Goal: Information Seeking & Learning: Learn about a topic

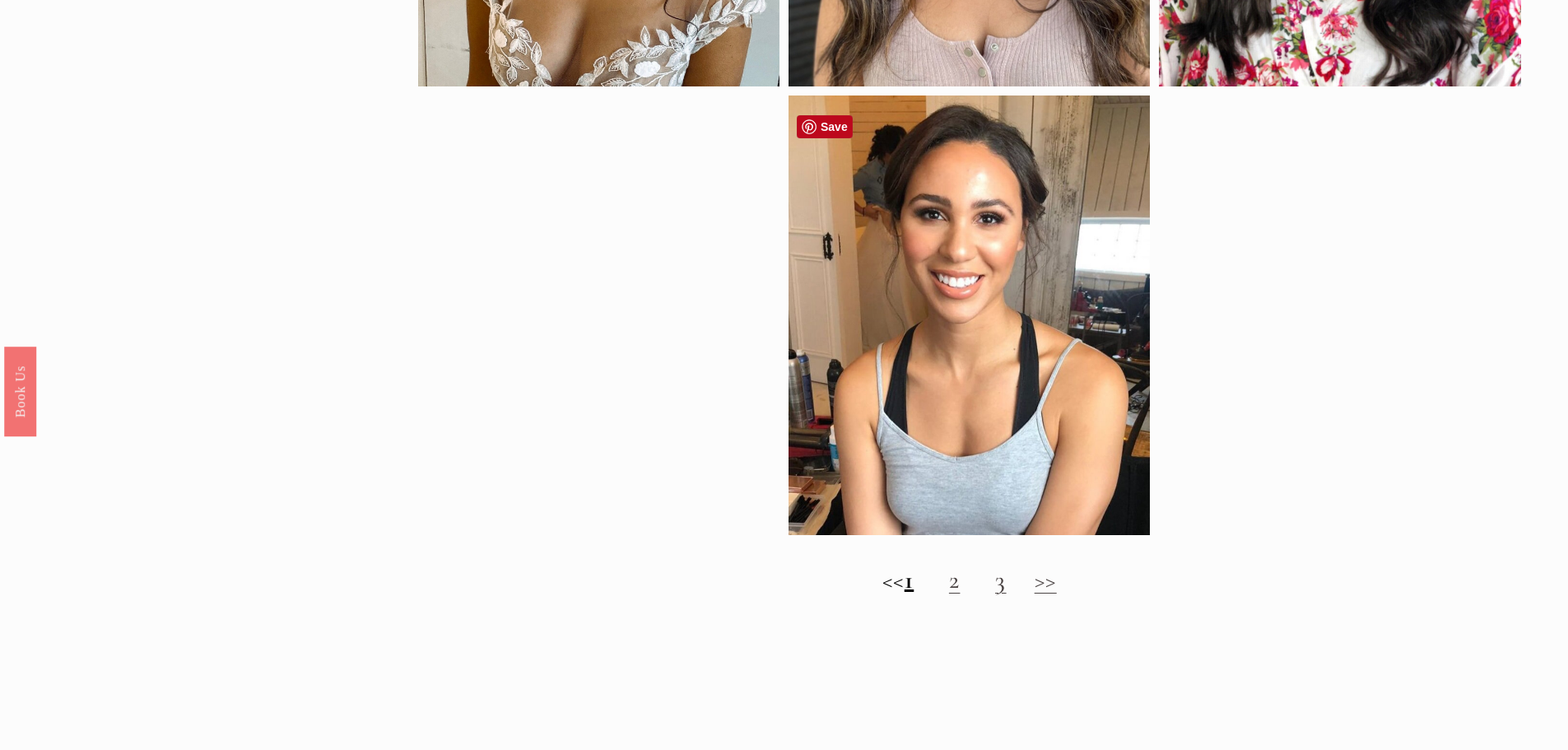
scroll to position [1812, 0]
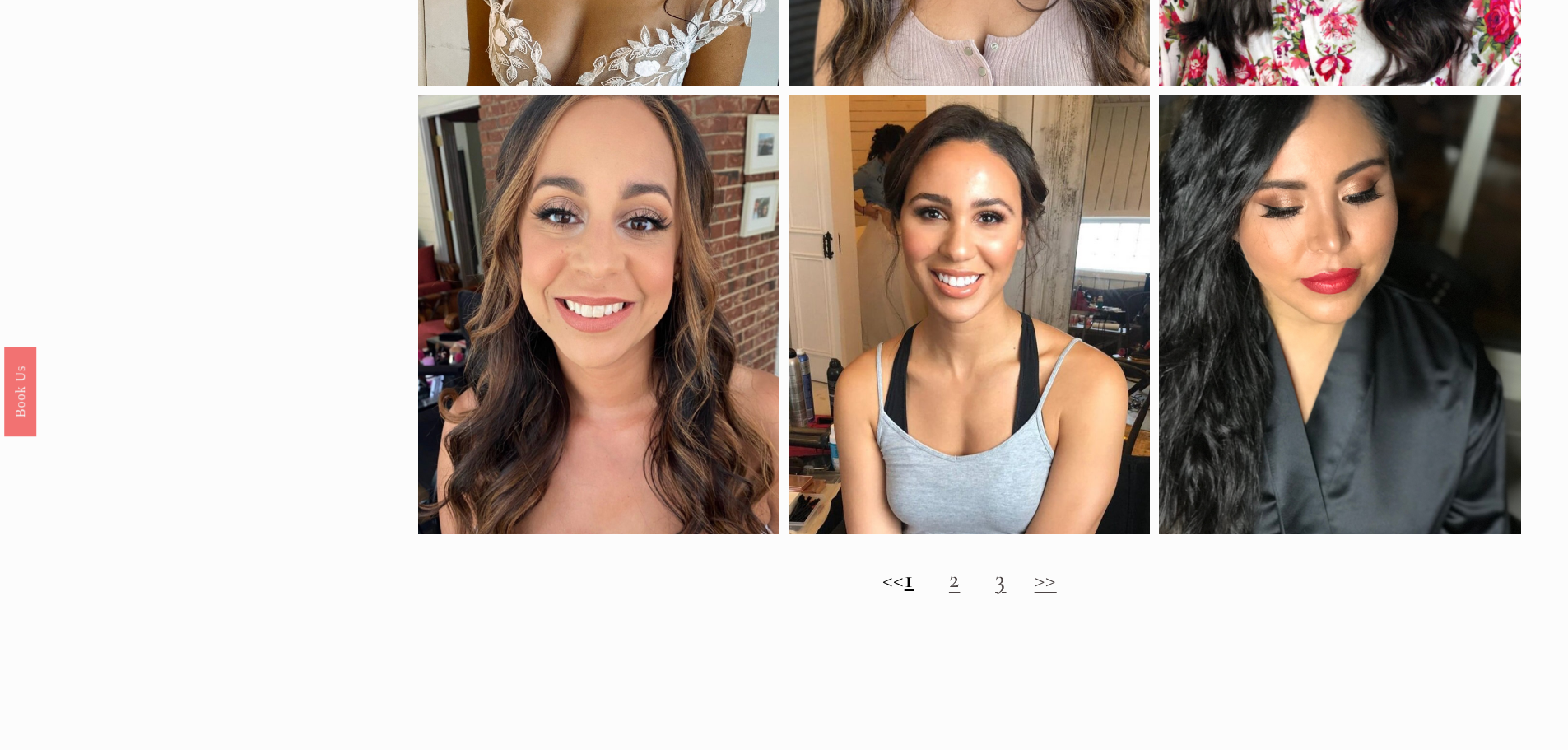
click at [961, 595] on link "2" at bounding box center [955, 580] width 12 height 31
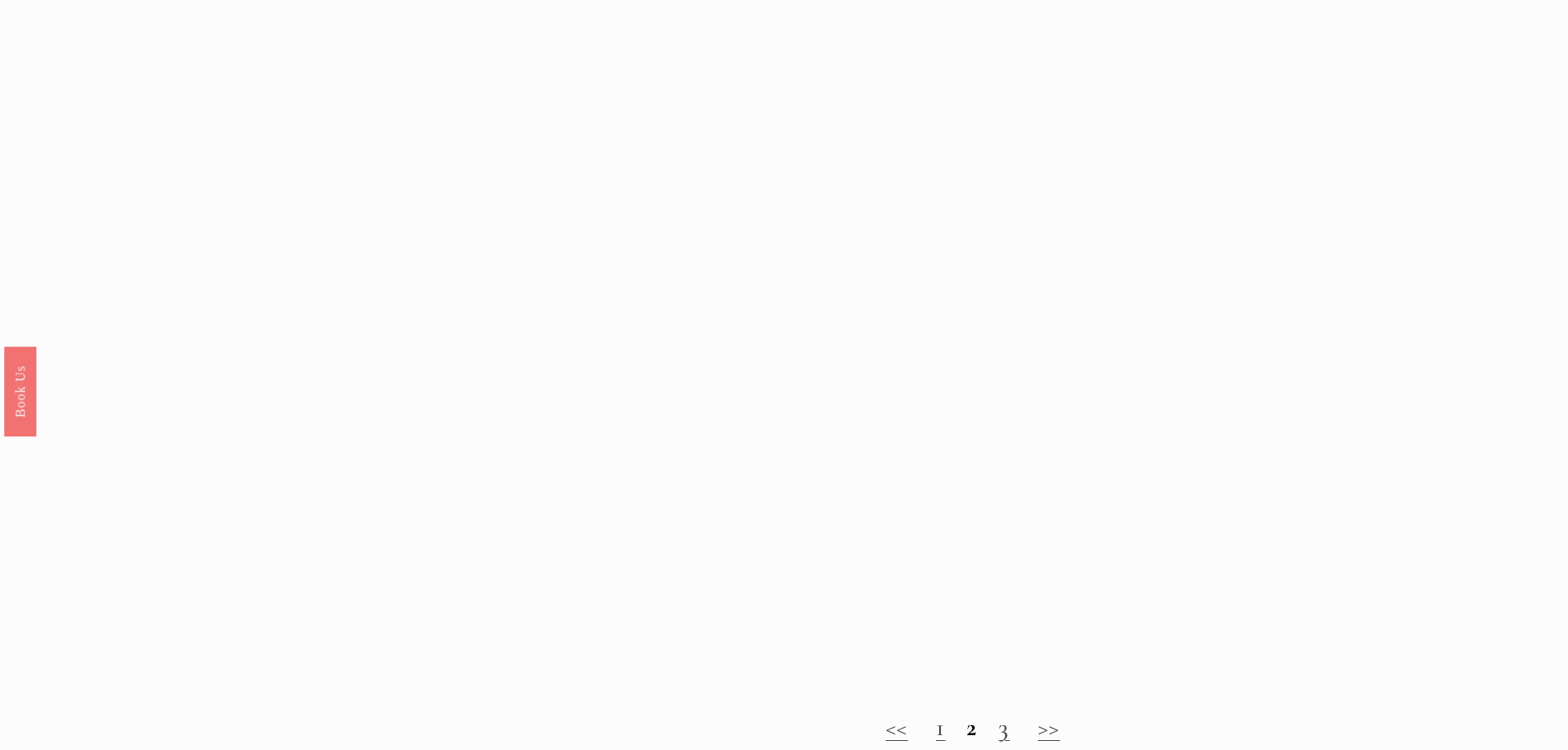
scroll to position [1236, 0]
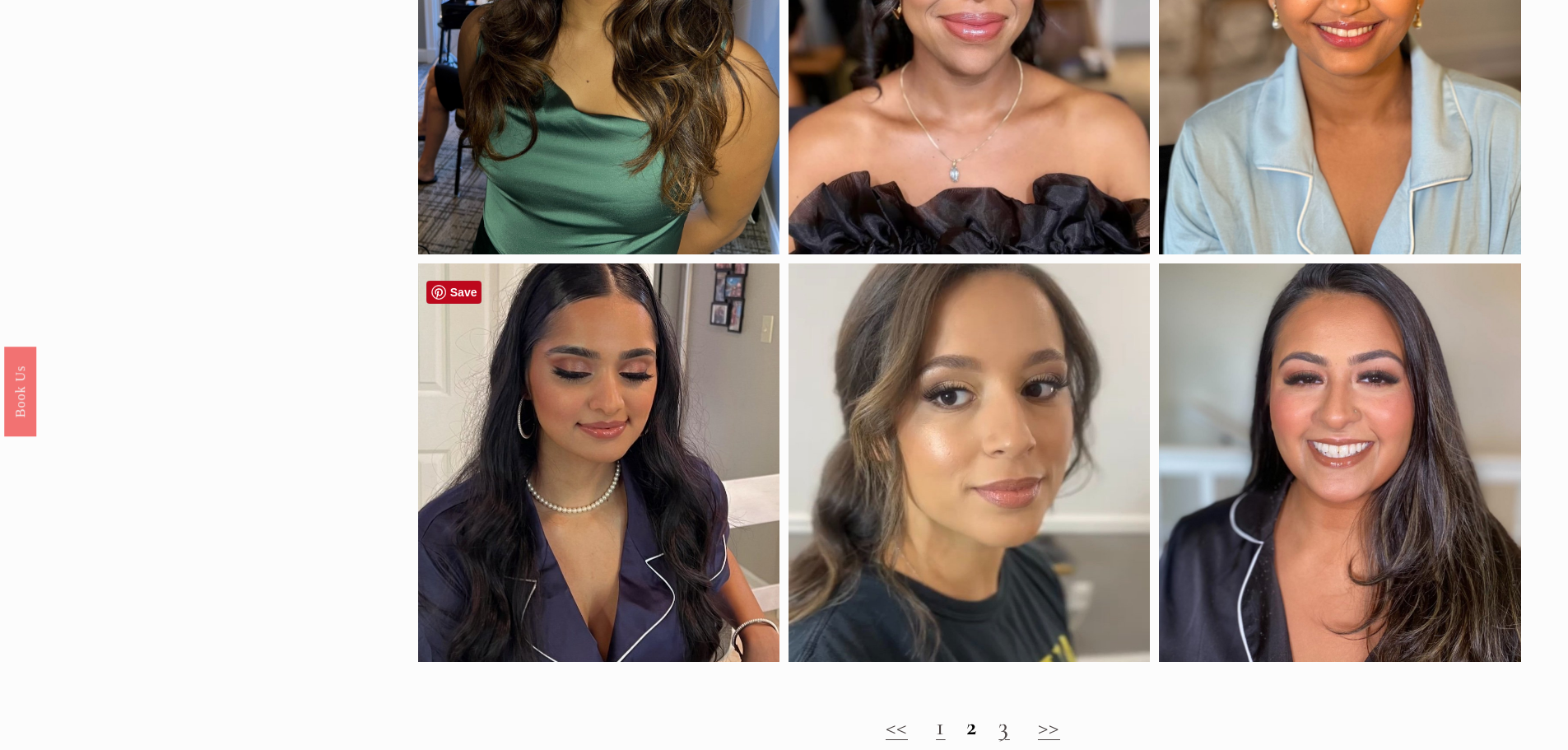
click at [530, 575] on div at bounding box center [599, 463] width 361 height 399
click at [617, 566] on div at bounding box center [599, 463] width 361 height 399
click at [1014, 712] on h2 "<< 1 2 3 >>" at bounding box center [969, 727] width 1103 height 30
click at [1011, 712] on h2 "<< 1 2 3 >>" at bounding box center [969, 727] width 1103 height 30
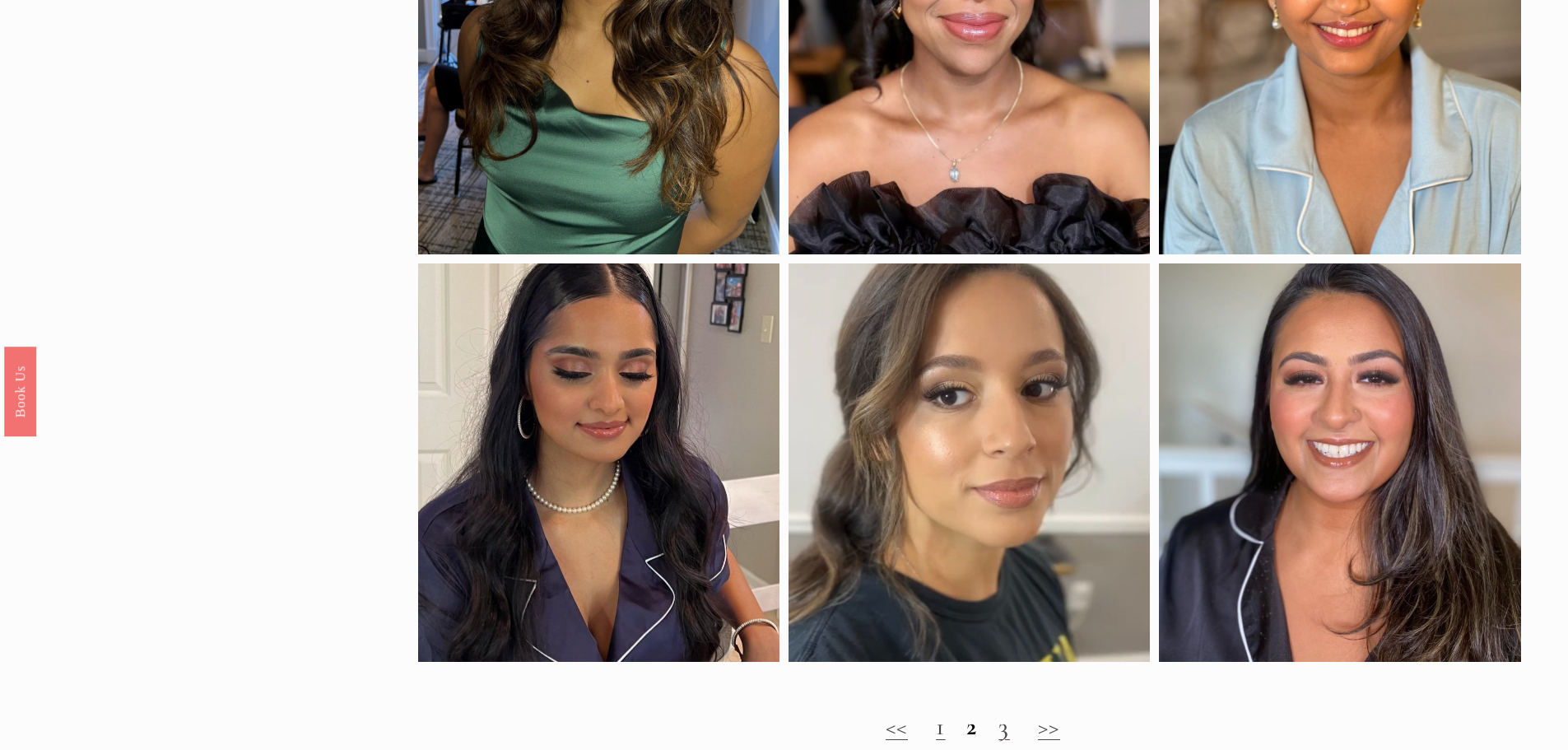
click at [1008, 712] on link "3" at bounding box center [1004, 727] width 12 height 31
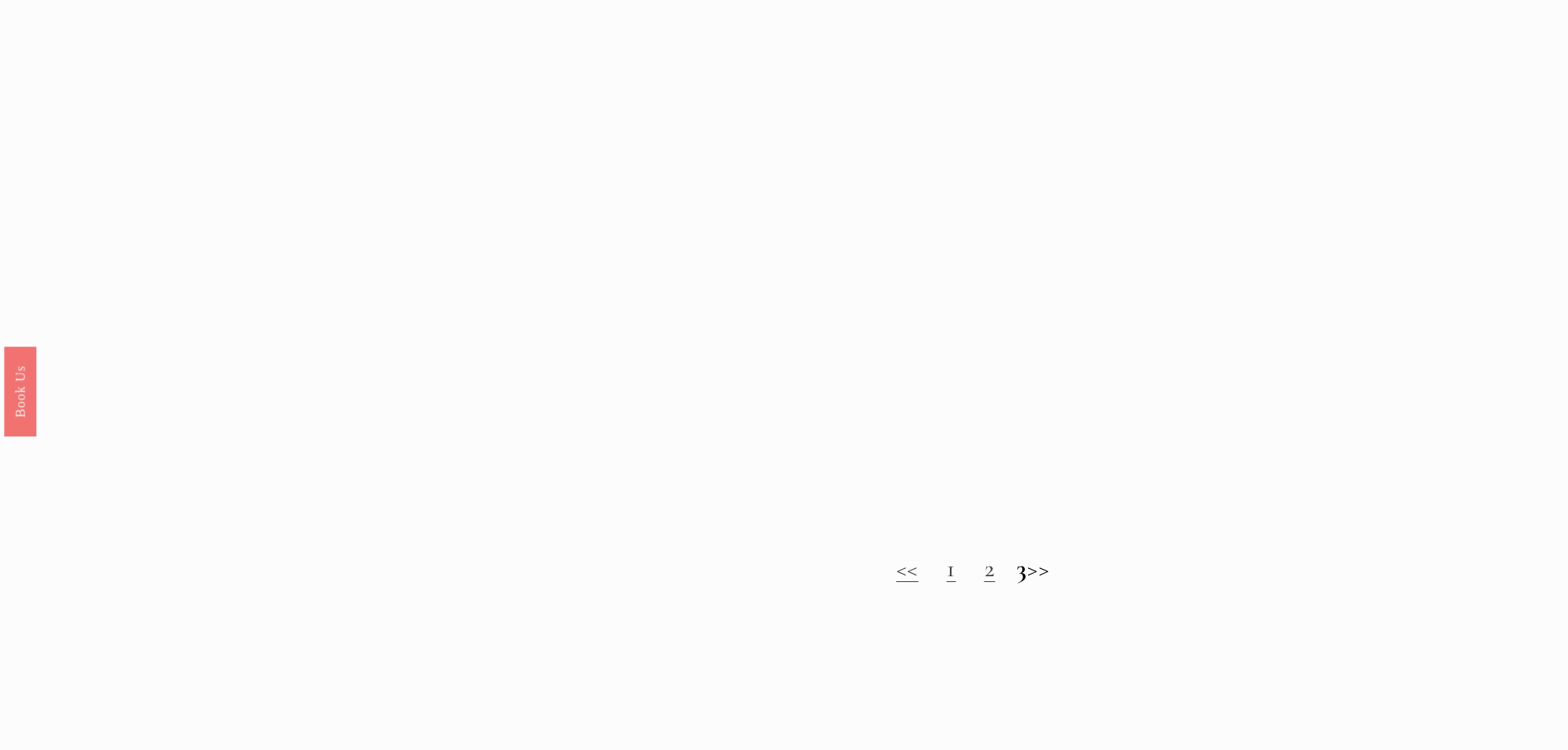
scroll to position [1400, 0]
